Goal: Task Accomplishment & Management: Manage account settings

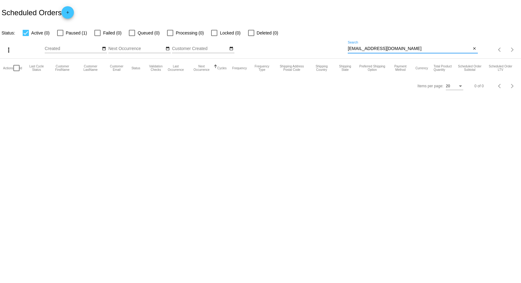
click at [381, 48] on input "[EMAIL_ADDRESS][DOMAIN_NAME]" at bounding box center [409, 48] width 123 height 5
paste input "[EMAIL_ADDRESS]"
click at [398, 48] on input "[EMAIL_ADDRESS][DOMAIN_NAME]" at bounding box center [409, 48] width 123 height 5
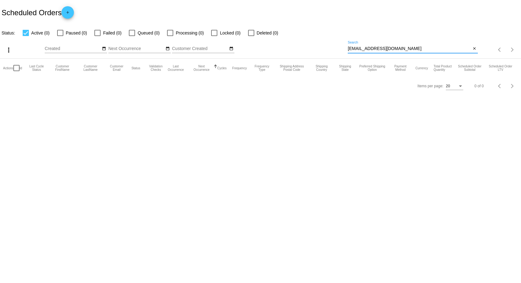
type input "[EMAIL_ADDRESS][DOMAIN_NAME]"
click at [396, 50] on input "[EMAIL_ADDRESS][DOMAIN_NAME]" at bounding box center [409, 48] width 123 height 5
click at [394, 49] on input "[EMAIL_ADDRESS][DOMAIN_NAME]" at bounding box center [409, 48] width 123 height 5
